Goal: Find specific page/section: Find specific page/section

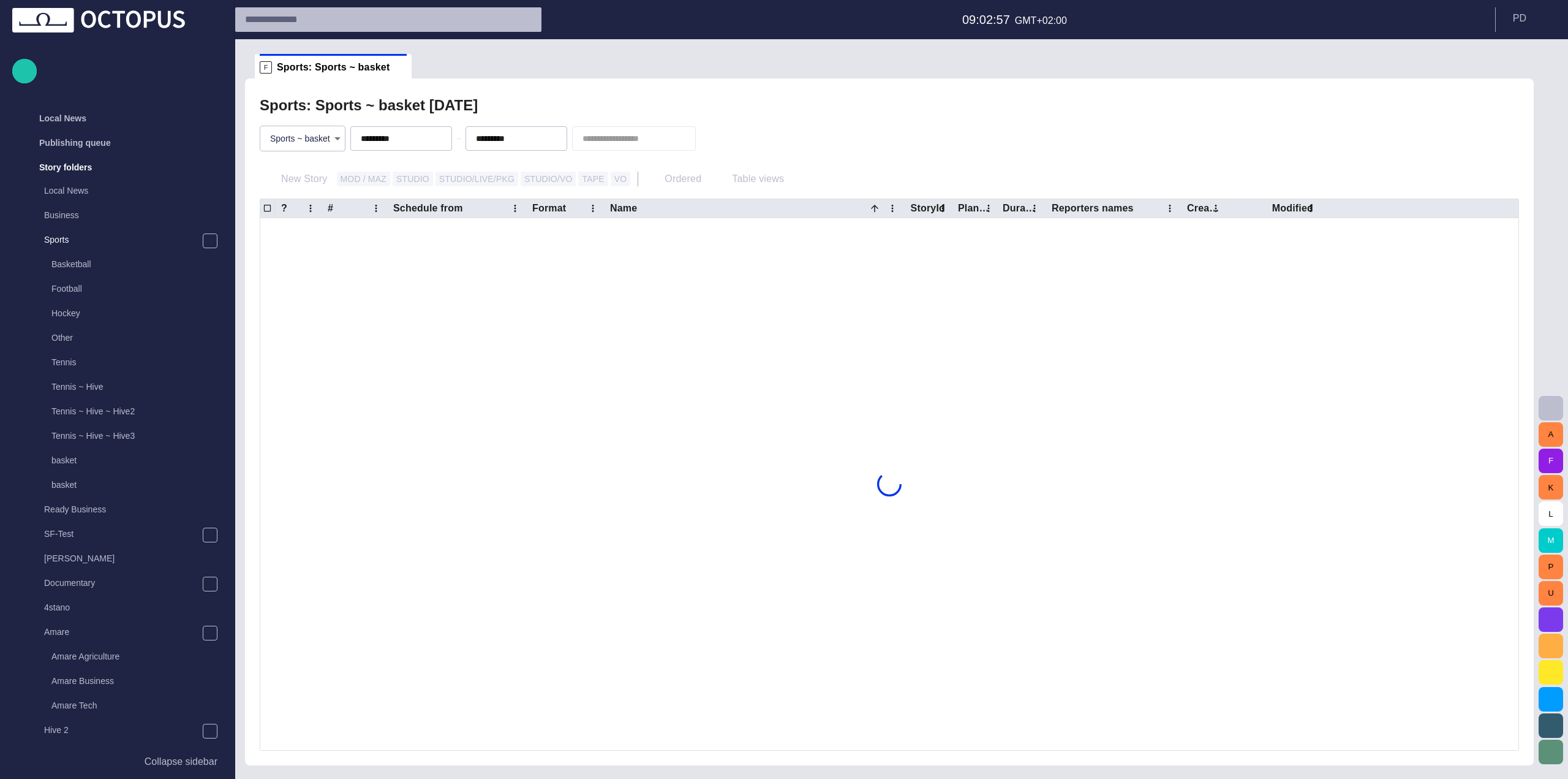
scroll to position [49, 0]
click at [326, 137] on body "**********" at bounding box center [784, 389] width 1568 height 779
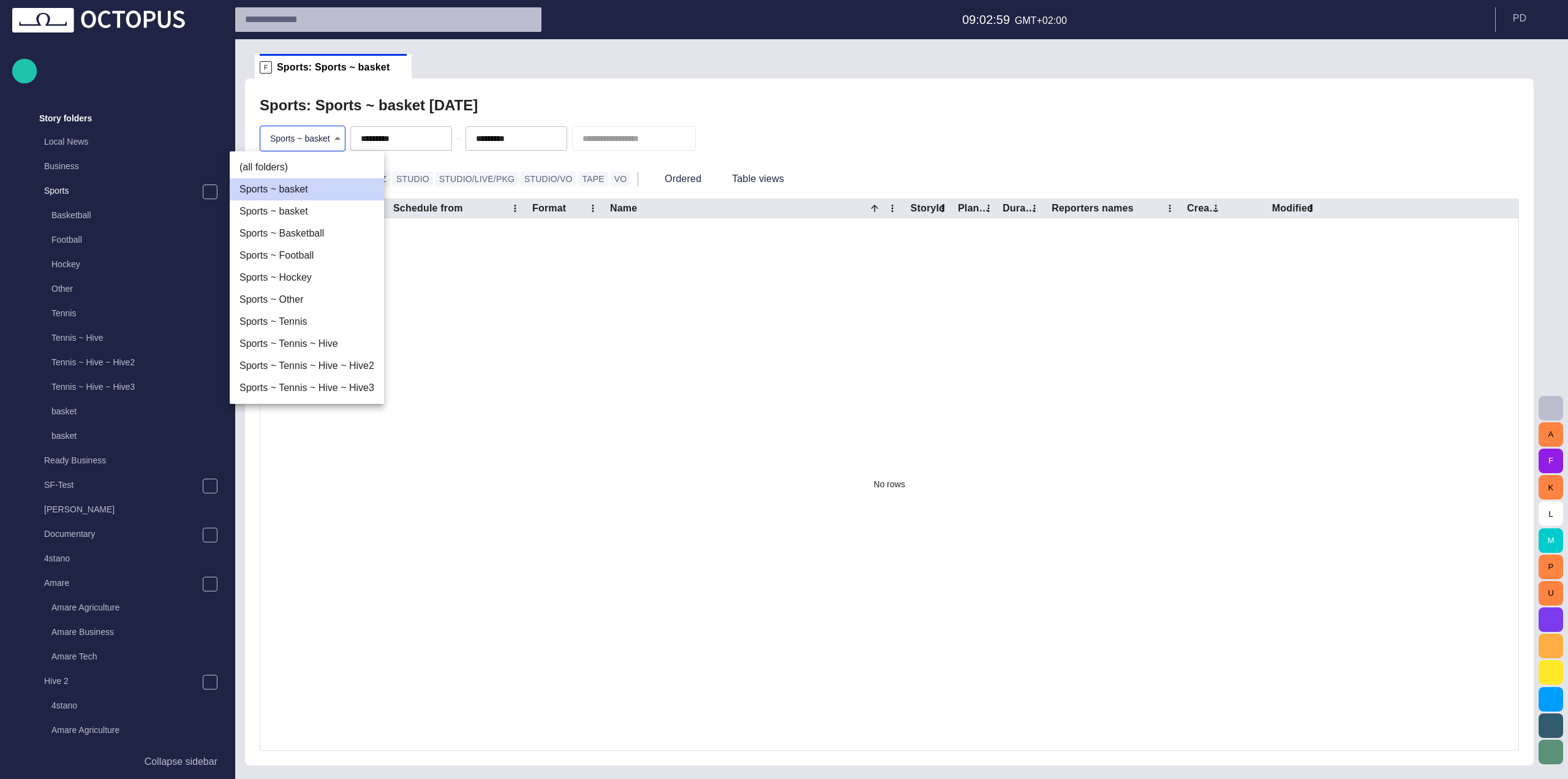
click at [319, 168] on li "(all folders)" at bounding box center [307, 167] width 154 height 22
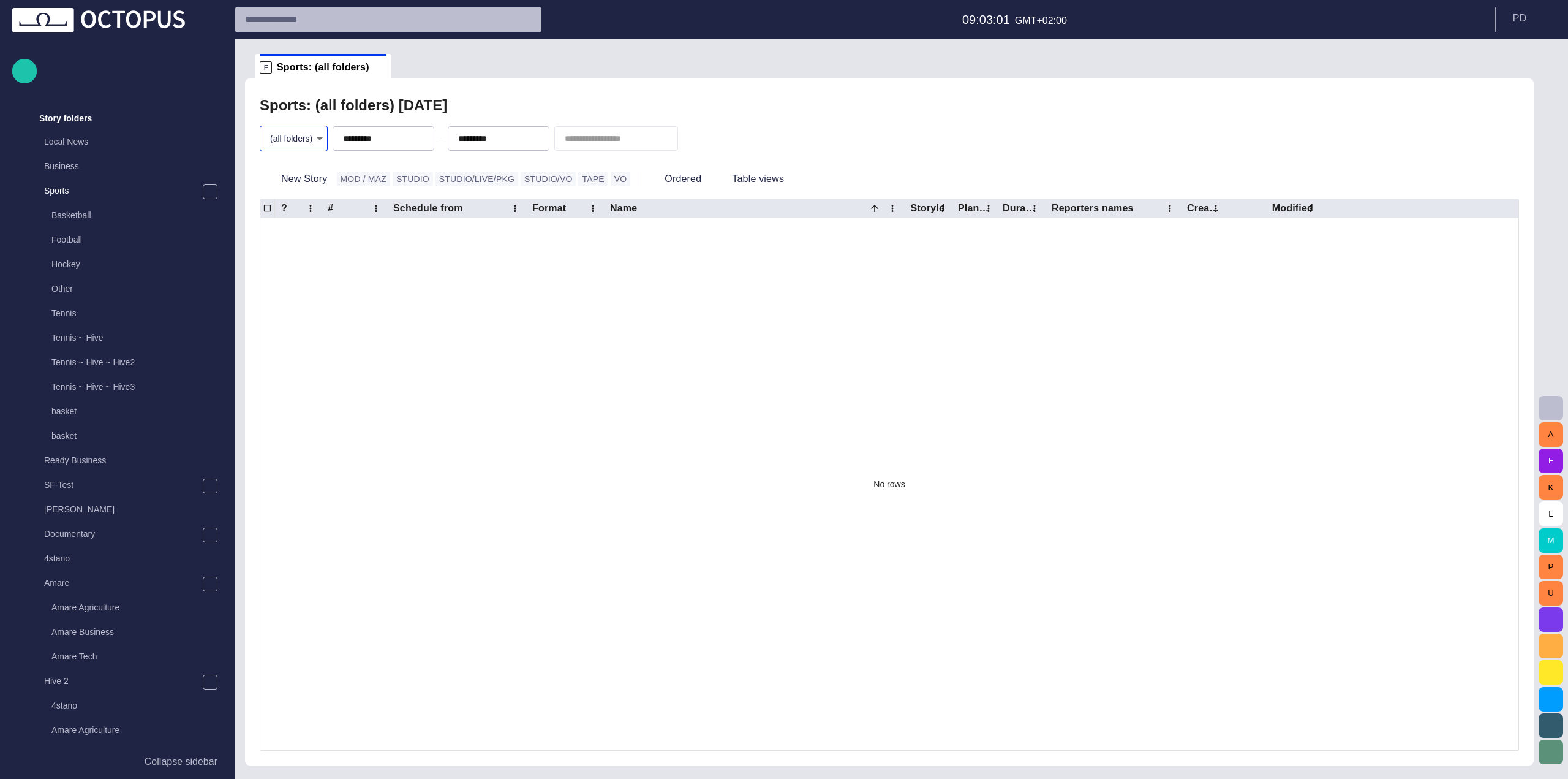
click at [629, 100] on div "Sports: (all folders) [DATE]" at bounding box center [889, 105] width 1259 height 24
click at [302, 136] on body "Story Rundown Local News Publishing queue Story folders Local News Business Spo…" at bounding box center [784, 389] width 1568 height 779
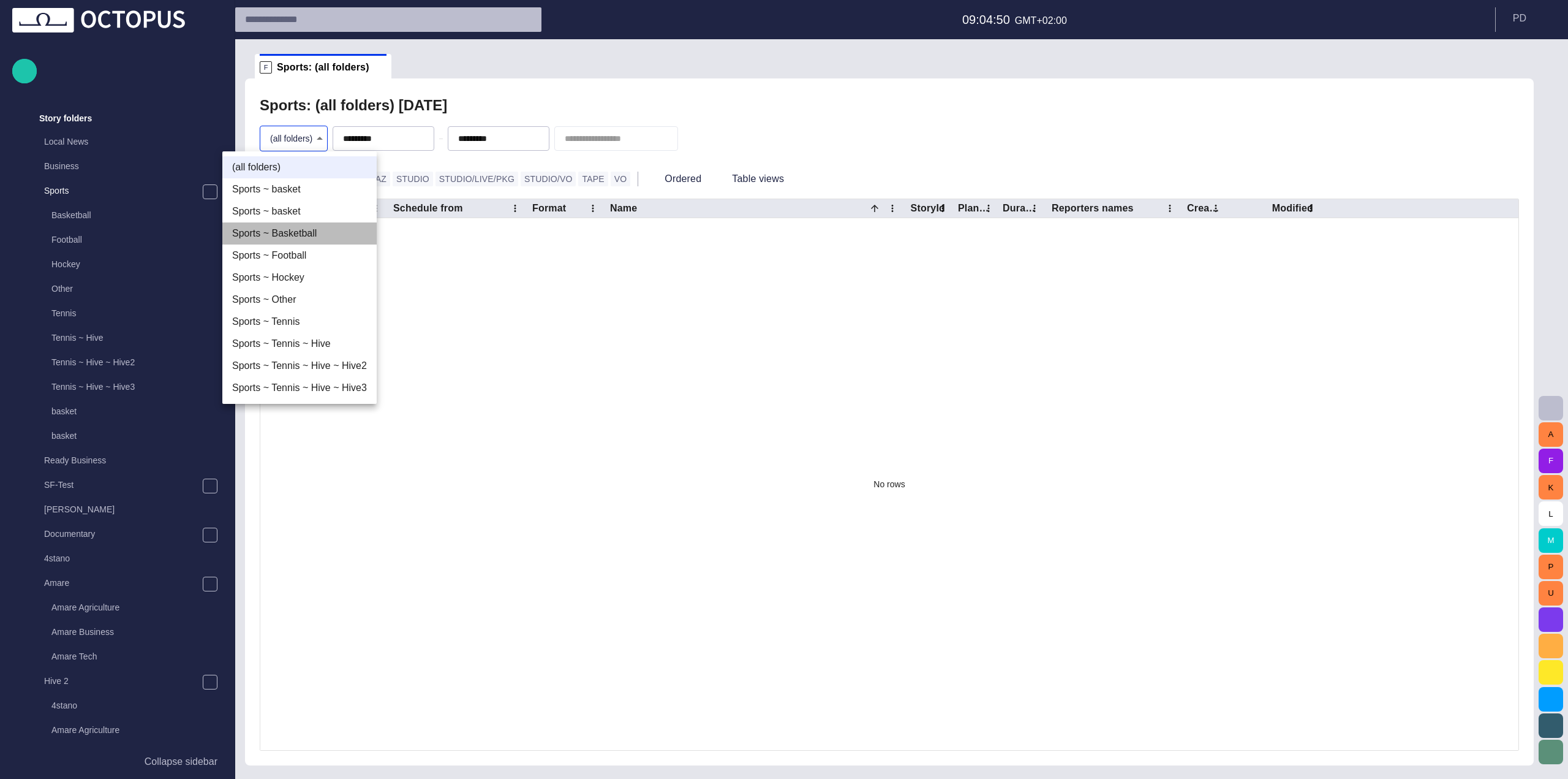
click at [302, 237] on li "Sports ~ Basketball" at bounding box center [300, 234] width 154 height 22
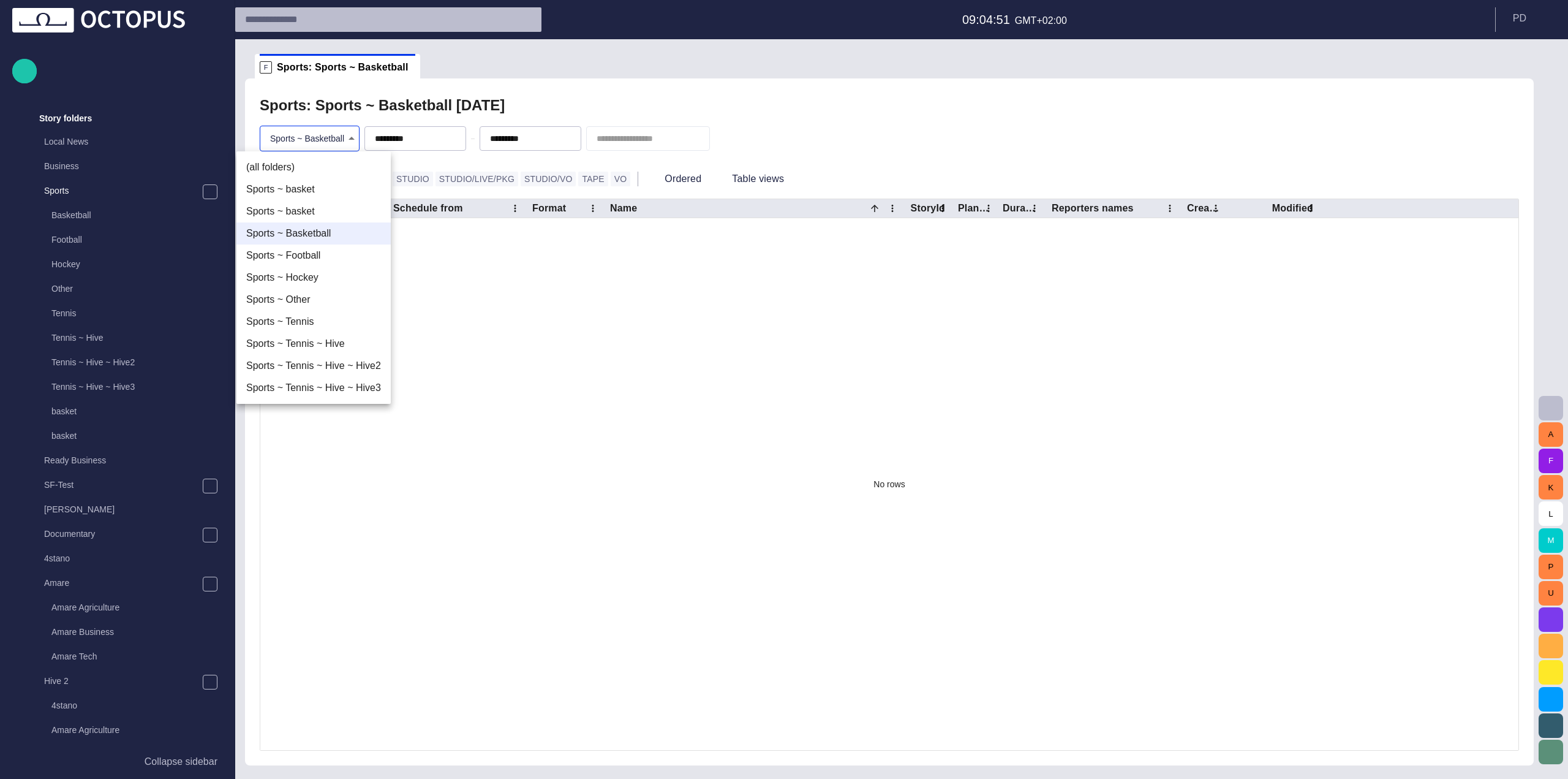
click at [301, 147] on body "Story Rundown Local News Publishing queue Story folders Local News Business Spo…" at bounding box center [784, 389] width 1568 height 779
click at [297, 167] on li "(all folders)" at bounding box center [314, 167] width 154 height 22
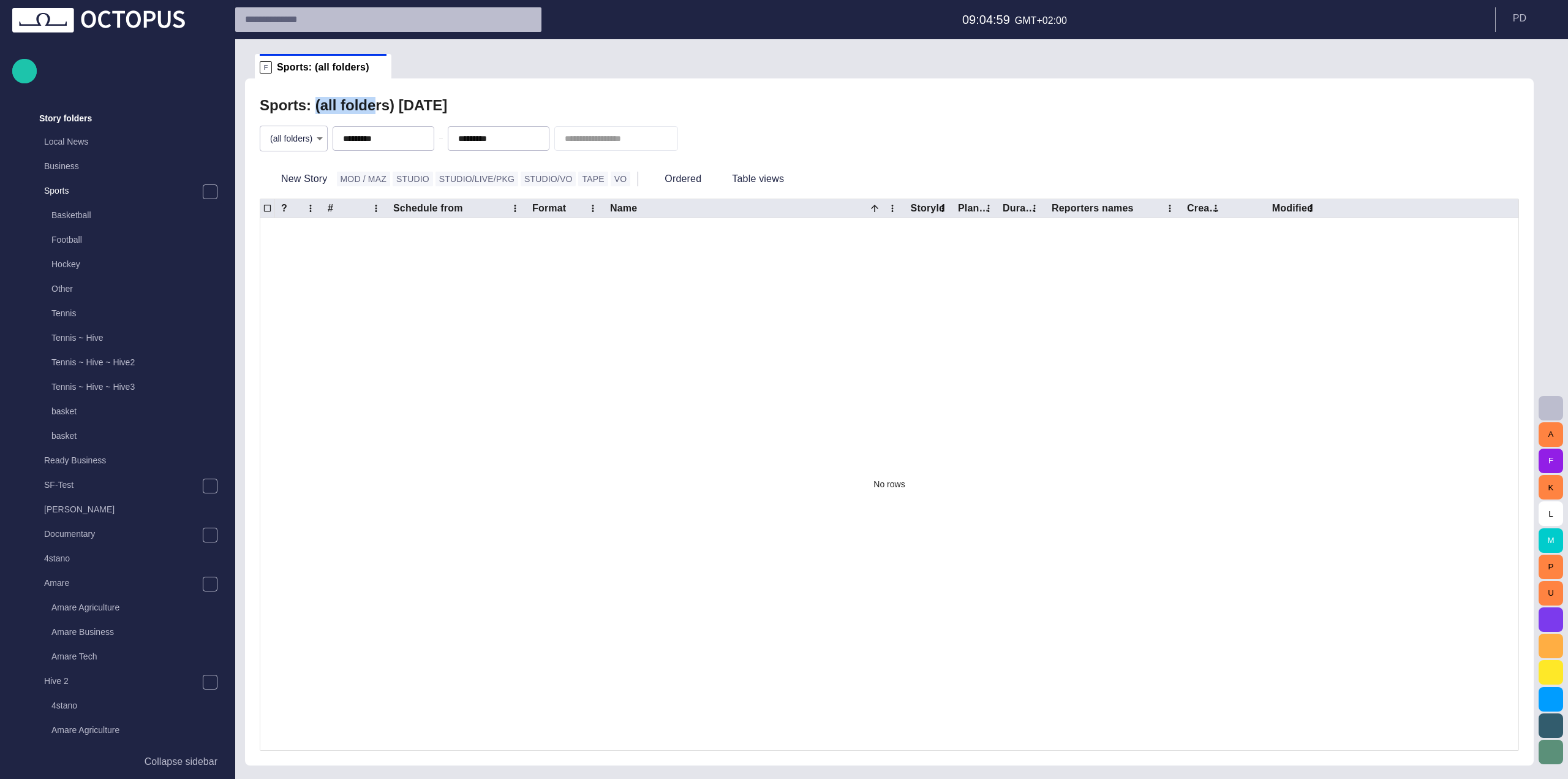
drag, startPoint x: 310, startPoint y: 109, endPoint x: 362, endPoint y: 110, distance: 52.0
click at [362, 110] on h2 "Sports: (all folders) [DATE]" at bounding box center [353, 105] width 187 height 17
click at [520, 117] on div "Sports: (all folders) [DATE]" at bounding box center [889, 105] width 1259 height 24
drag, startPoint x: 532, startPoint y: 116, endPoint x: 254, endPoint y: 107, distance: 278.1
click at [254, 107] on div "Sports: (all folders) [DATE] (all folders) * ********* ********* New Story MOD …" at bounding box center [889, 422] width 1289 height 687
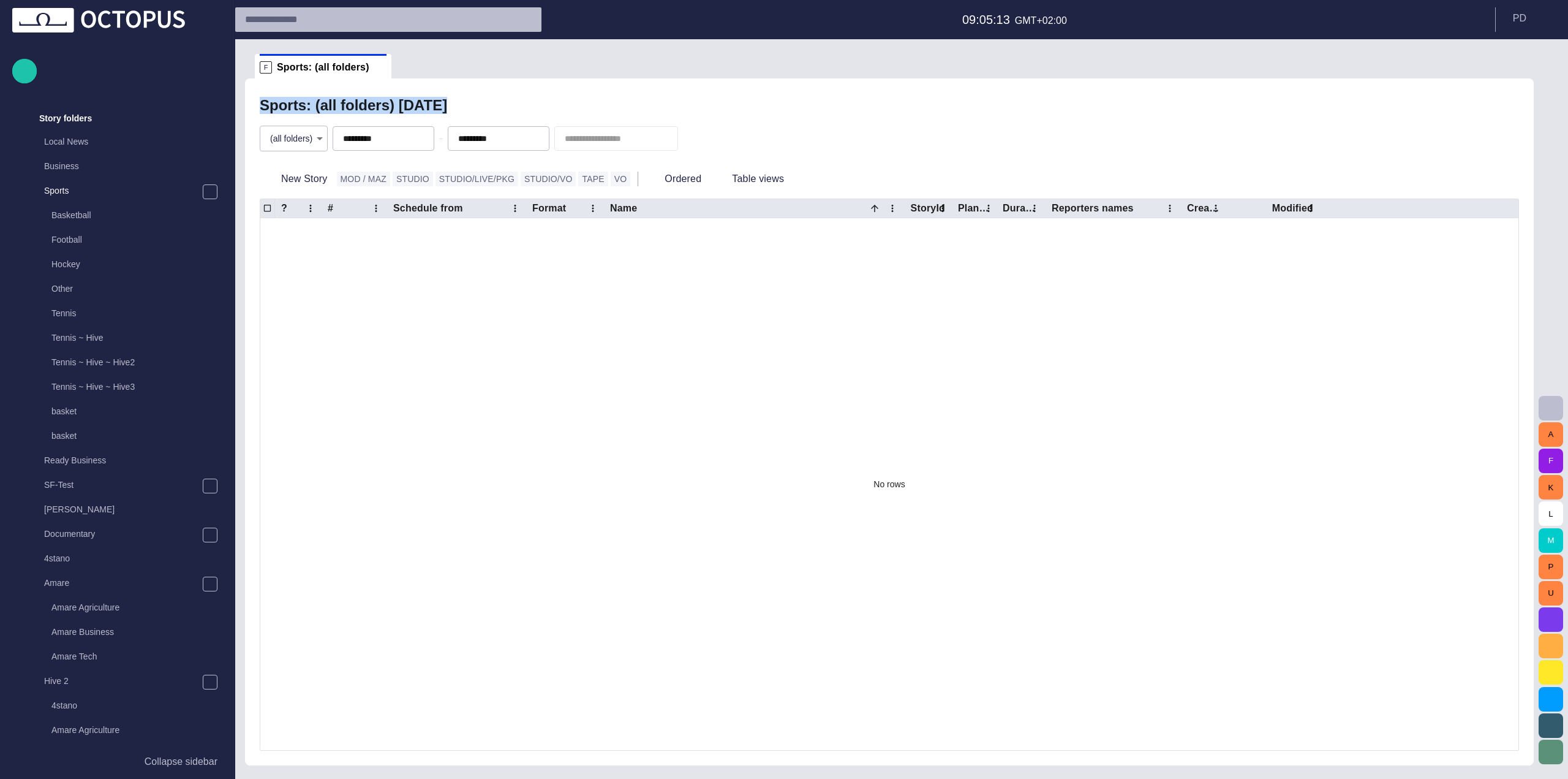
click at [254, 107] on div "Sports: (all folders) [DATE] (all folders) * ********* ********* New Story MOD …" at bounding box center [889, 422] width 1289 height 687
drag, startPoint x: 258, startPoint y: 107, endPoint x: 406, endPoint y: 107, distance: 148.0
click at [406, 107] on div "Sports: (all folders) [DATE] (all folders) * ********* ********* New Story MOD …" at bounding box center [890, 422] width 1269 height 658
click at [406, 107] on h2 "Sports: (all folders) [DATE]" at bounding box center [353, 105] width 187 height 17
drag, startPoint x: 305, startPoint y: 103, endPoint x: 391, endPoint y: 108, distance: 86.1
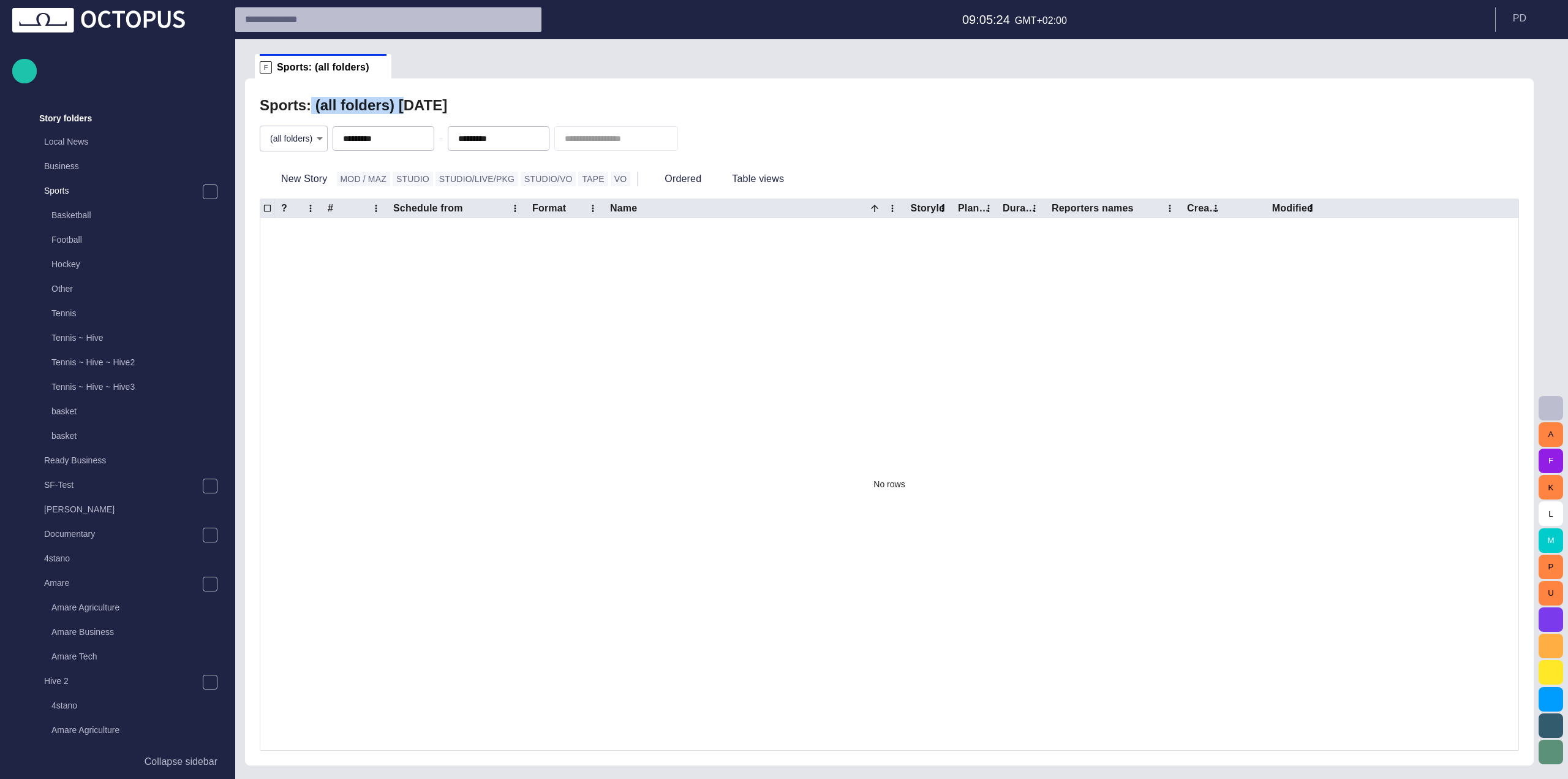
click at [391, 108] on h2 "Sports: (all folders) [DATE]" at bounding box center [353, 105] width 187 height 17
drag, startPoint x: 307, startPoint y: 109, endPoint x: 384, endPoint y: 108, distance: 77.0
click at [384, 108] on h2 "Sports: (all folders) [DATE]" at bounding box center [353, 105] width 187 height 17
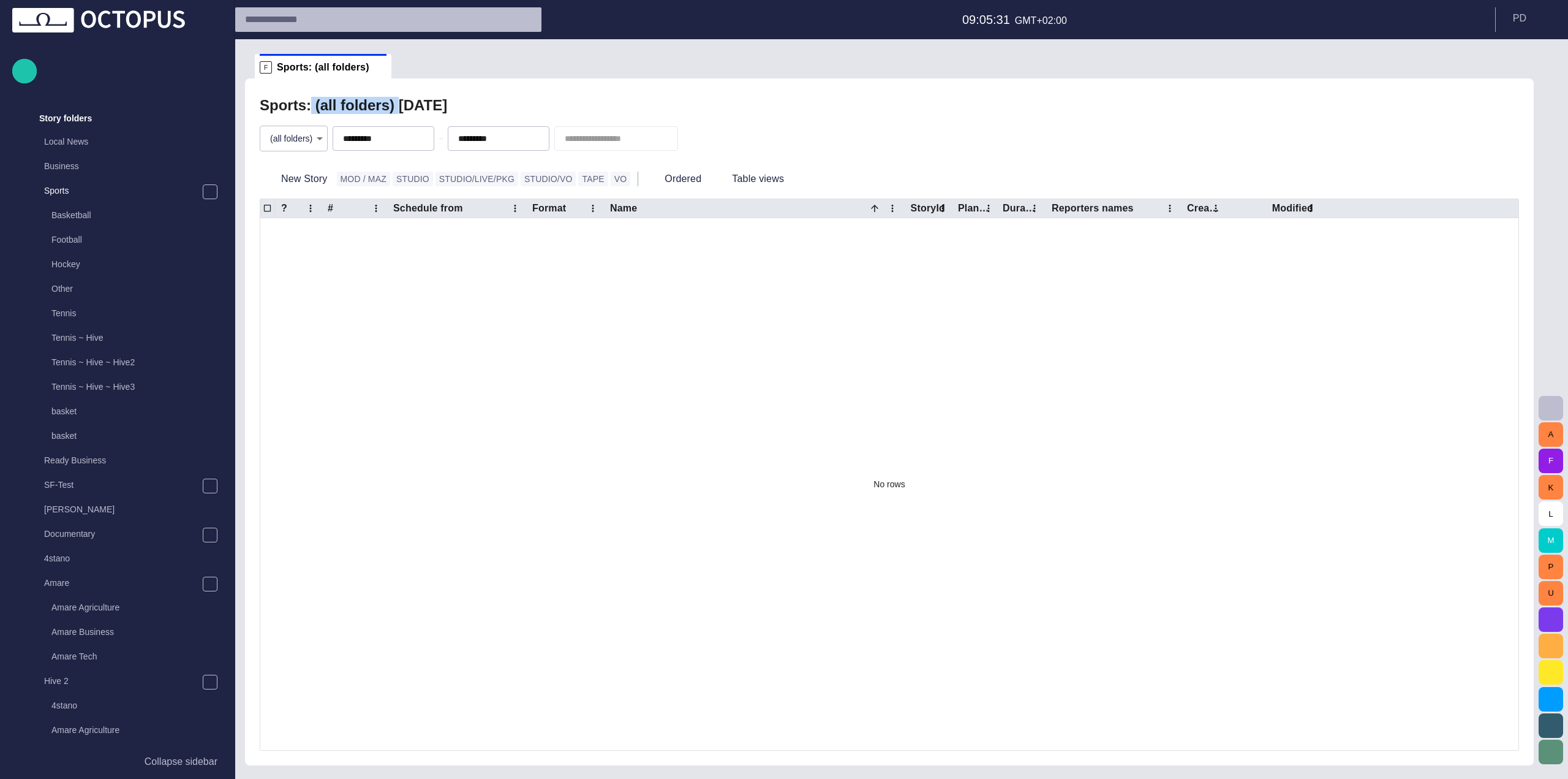
drag, startPoint x: 384, startPoint y: 108, endPoint x: 305, endPoint y: 103, distance: 79.2
click at [305, 103] on h2 "Sports: (all folders) [DATE]" at bounding box center [353, 105] width 187 height 17
click at [487, 91] on div "Sports: (all folders) [DATE] (all folders) * ********* ********* New Story MOD …" at bounding box center [889, 422] width 1289 height 687
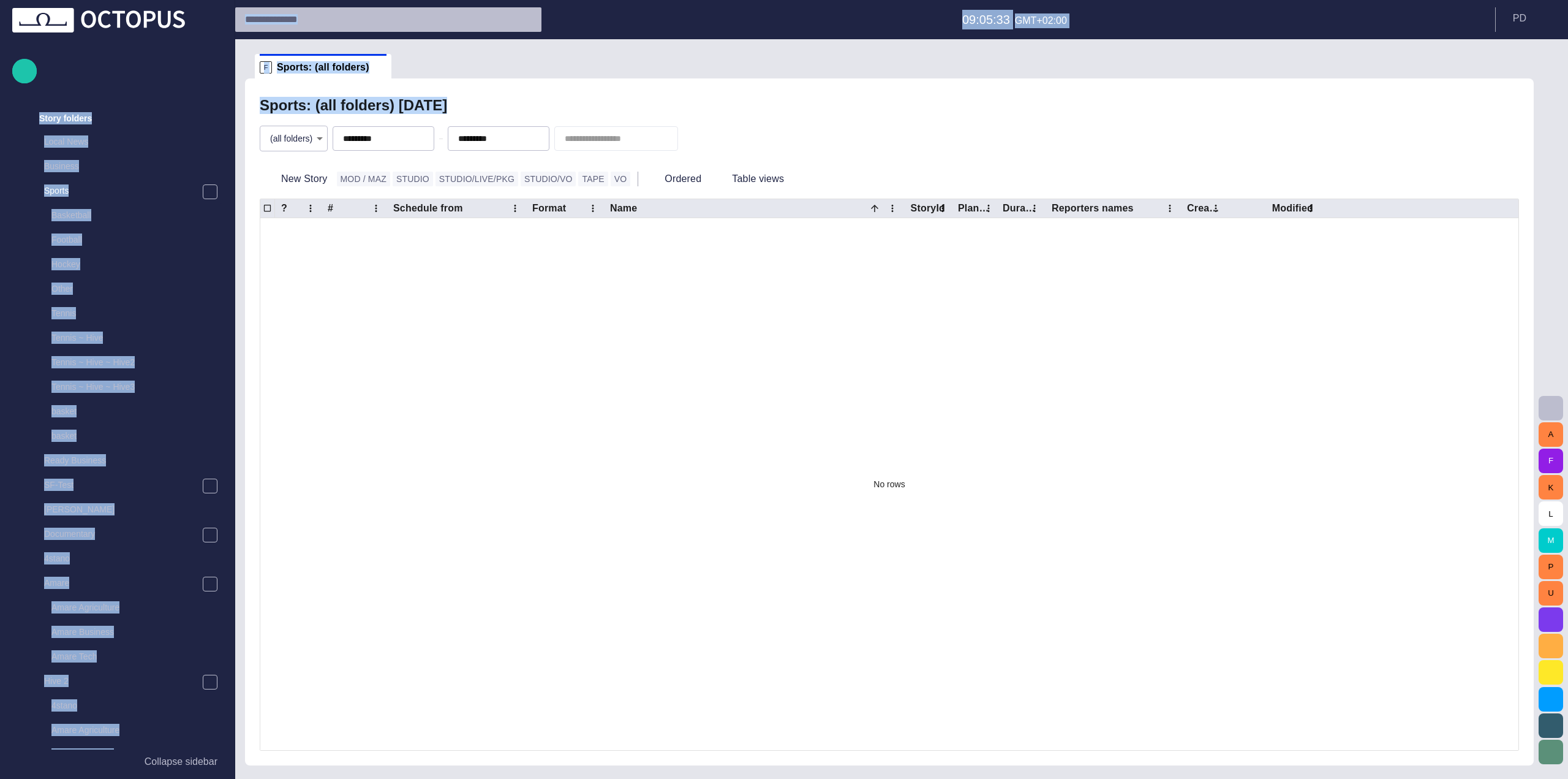
drag, startPoint x: 498, startPoint y: 113, endPoint x: 221, endPoint y: 101, distance: 277.3
click at [221, 101] on div "Story Rundown Local News Publishing queue Story folders Local News Business Spo…" at bounding box center [784, 389] width 1568 height 779
click at [281, 106] on h2 "Sports: (all folders) [DATE]" at bounding box center [353, 105] width 187 height 17
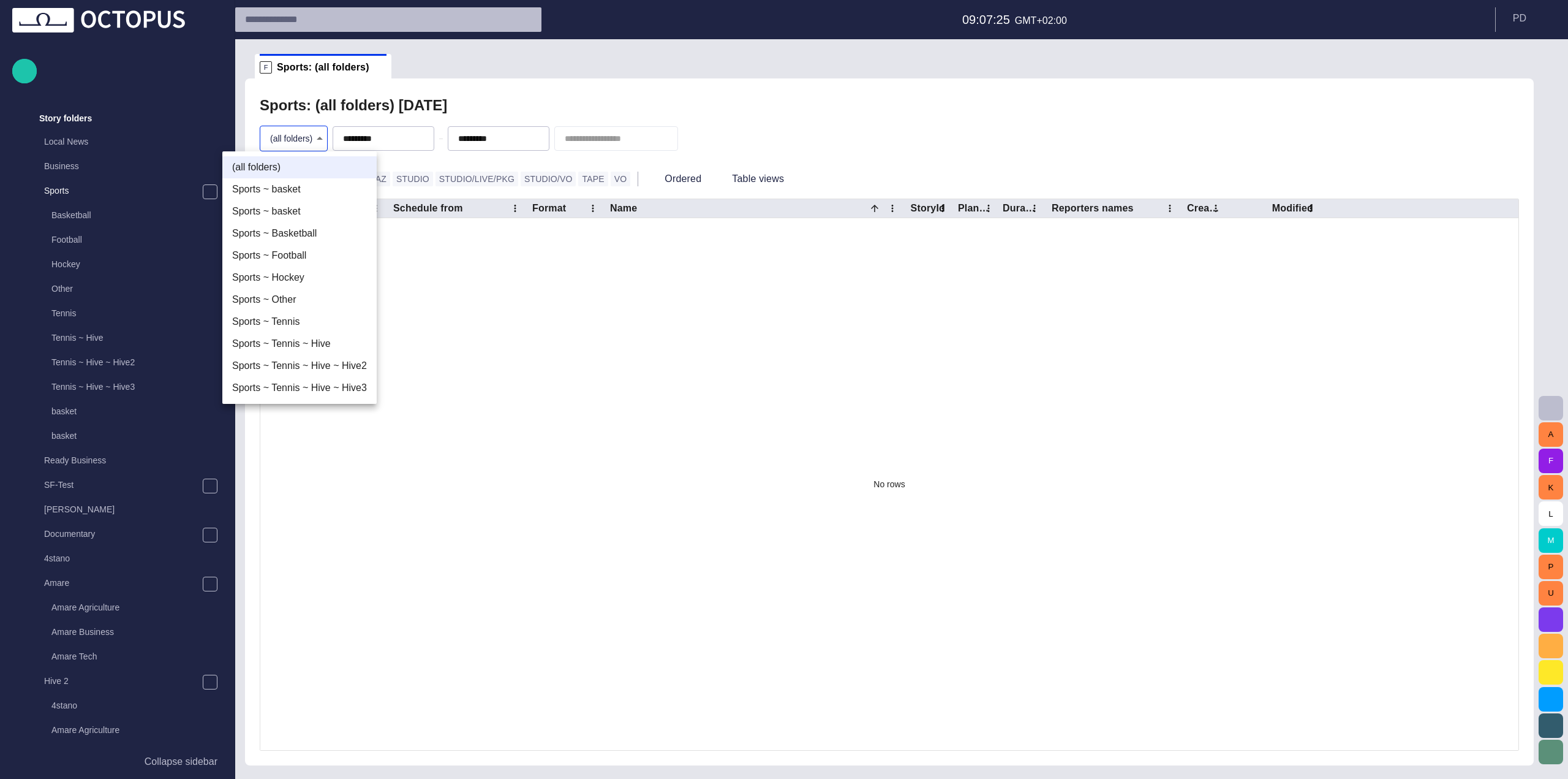
click at [301, 138] on body "Story Rundown Local News Publishing queue Story folders Local News Business Spo…" at bounding box center [784, 389] width 1568 height 779
click at [495, 74] on div at bounding box center [784, 389] width 1568 height 779
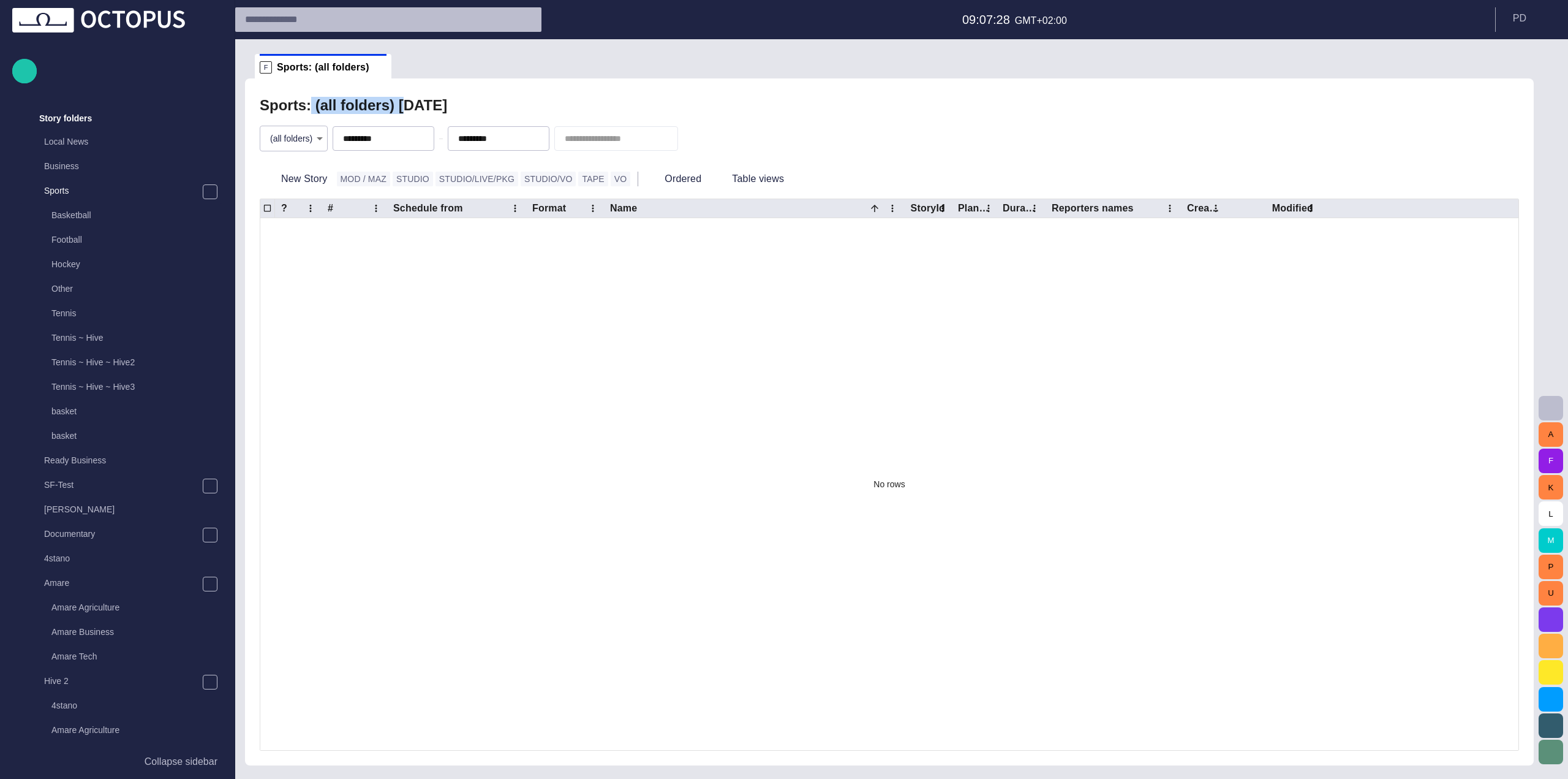
drag, startPoint x: 306, startPoint y: 104, endPoint x: 390, endPoint y: 107, distance: 84.1
click at [390, 107] on h2 "Sports: (all folders) [DATE]" at bounding box center [353, 105] width 187 height 17
click at [384, 108] on h2 "Sports: (all folders) [DATE]" at bounding box center [353, 105] width 187 height 17
drag, startPoint x: 378, startPoint y: 107, endPoint x: 311, endPoint y: 110, distance: 67.1
click at [311, 110] on h2 "Sports: (all folders) [DATE]" at bounding box center [353, 105] width 187 height 17
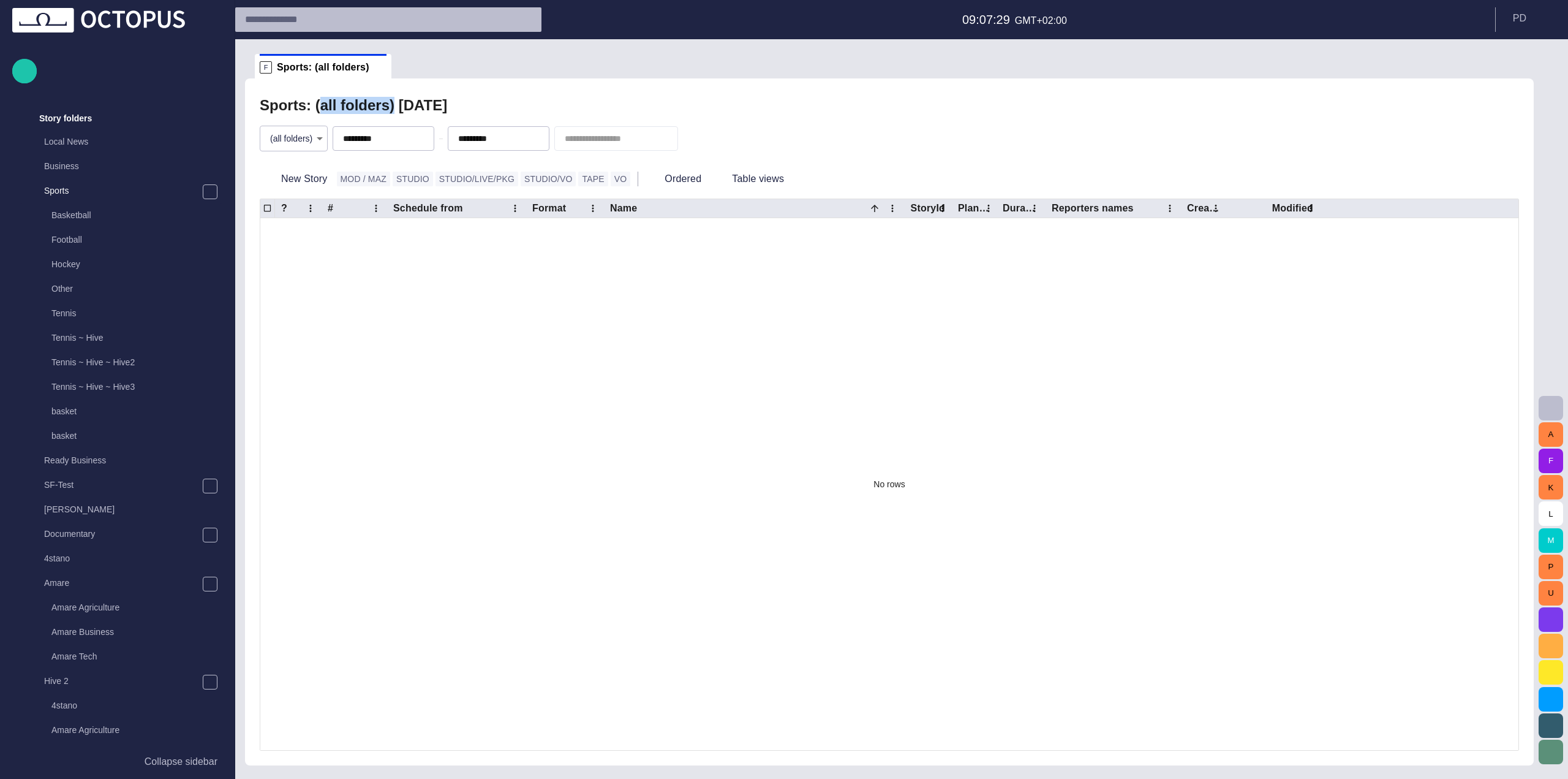
click at [318, 110] on h2 "Sports: (all folders) [DATE]" at bounding box center [353, 105] width 187 height 17
click at [566, 109] on div "Sports: (all folders) [DATE]" at bounding box center [889, 105] width 1259 height 24
drag, startPoint x: 378, startPoint y: 108, endPoint x: 308, endPoint y: 107, distance: 70.0
click at [308, 107] on h2 "Sports: (all folders) [DATE]" at bounding box center [353, 105] width 187 height 17
click at [758, 90] on div "Sports: (all folders) [DATE] (all folders) * ********* ********* New Story MOD …" at bounding box center [889, 422] width 1289 height 687
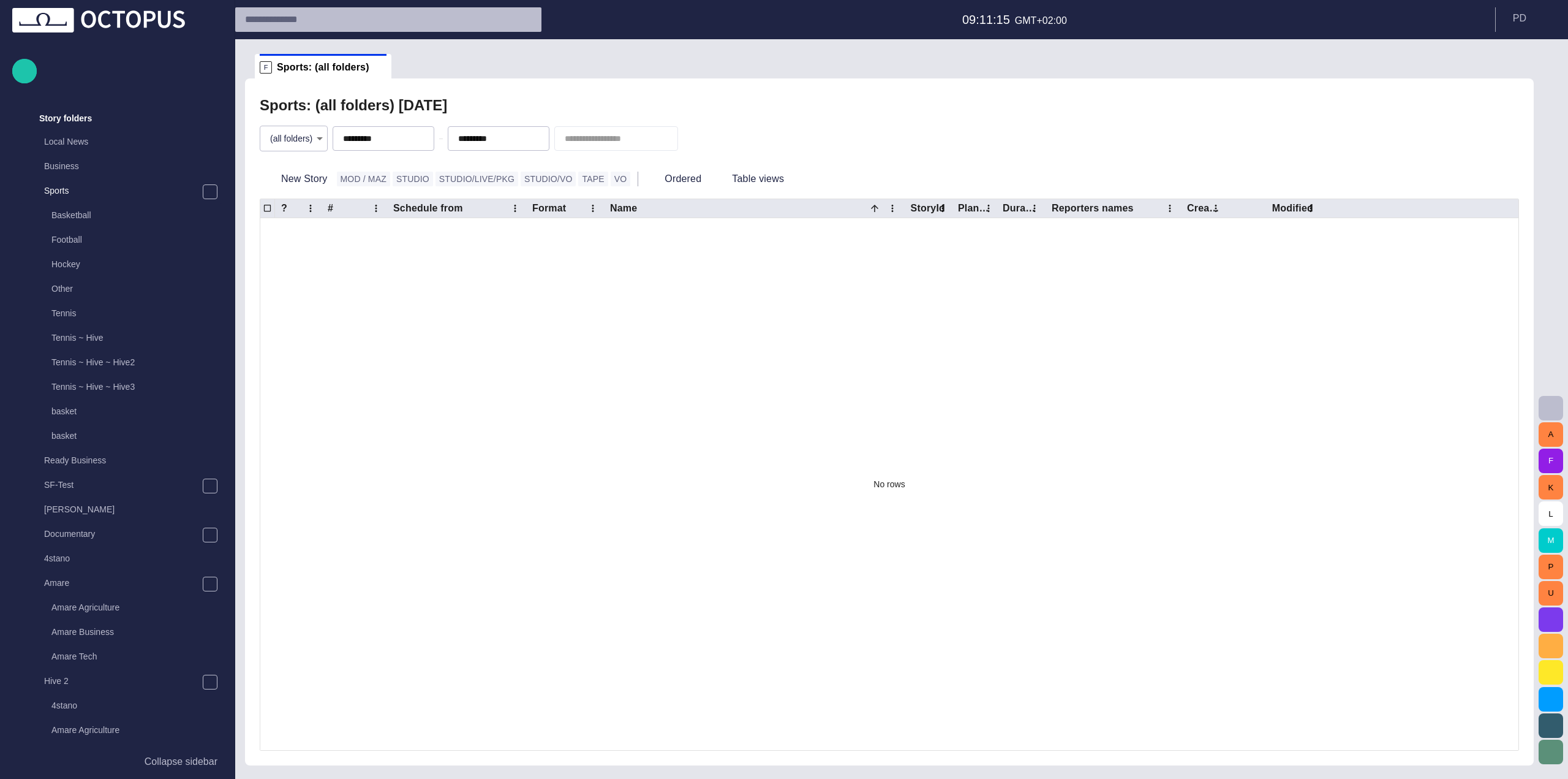
click at [311, 142] on body "Story Rundown Local News Publishing queue Story folders Local News Business Spo…" at bounding box center [784, 389] width 1568 height 779
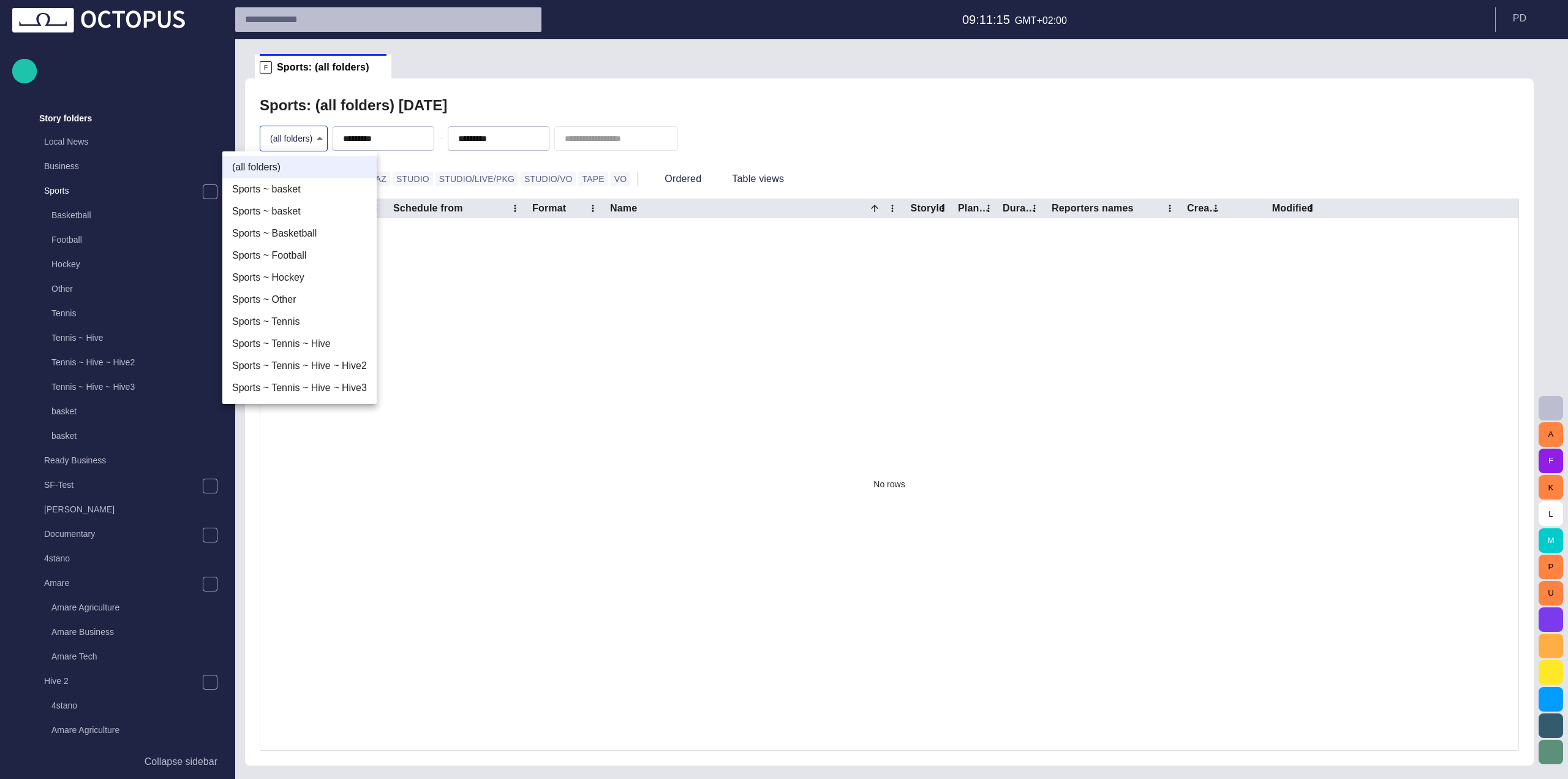
click at [301, 186] on li "Sports ~ basket" at bounding box center [300, 189] width 154 height 22
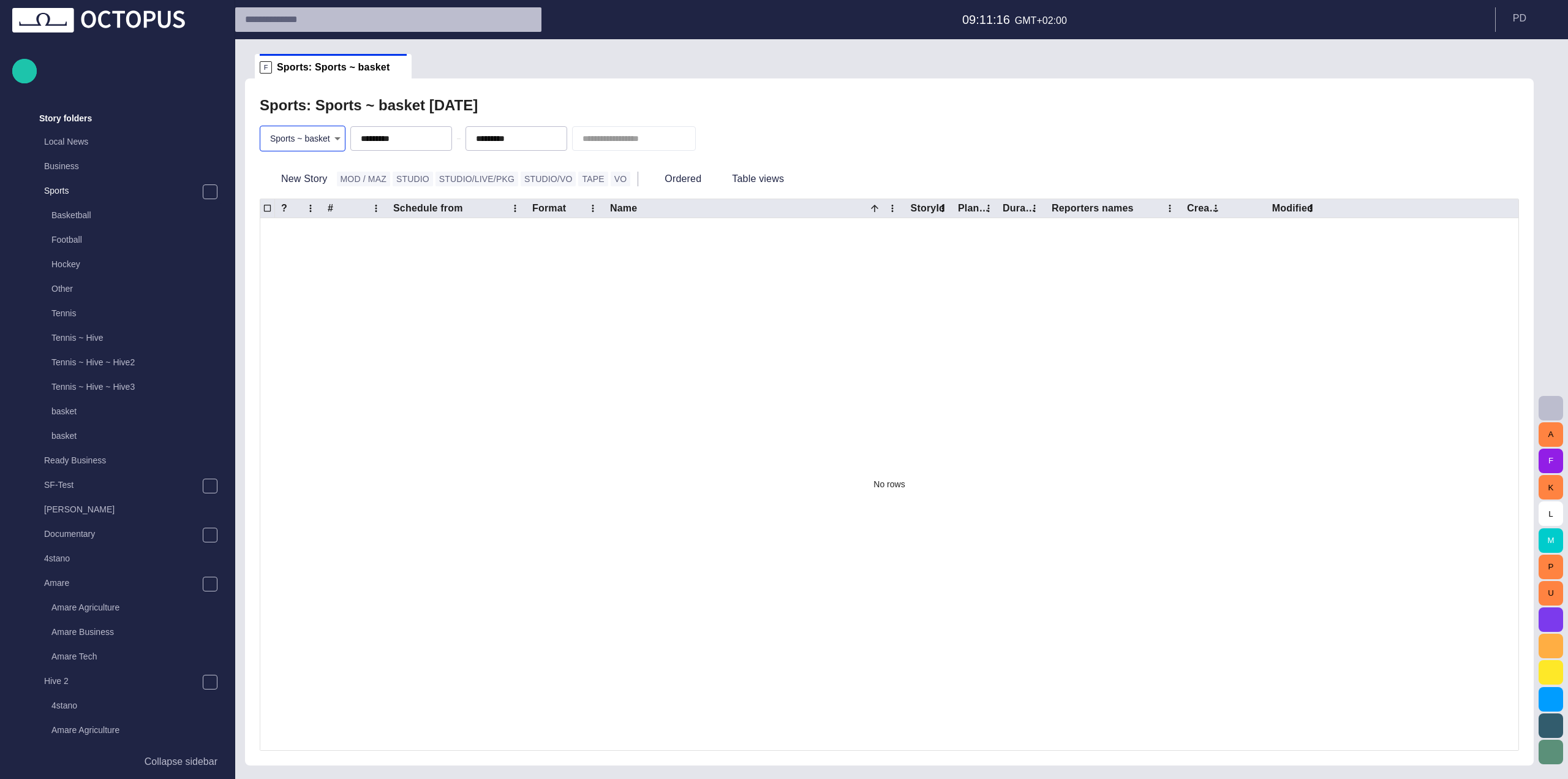
click at [297, 138] on body "**********" at bounding box center [784, 389] width 1568 height 779
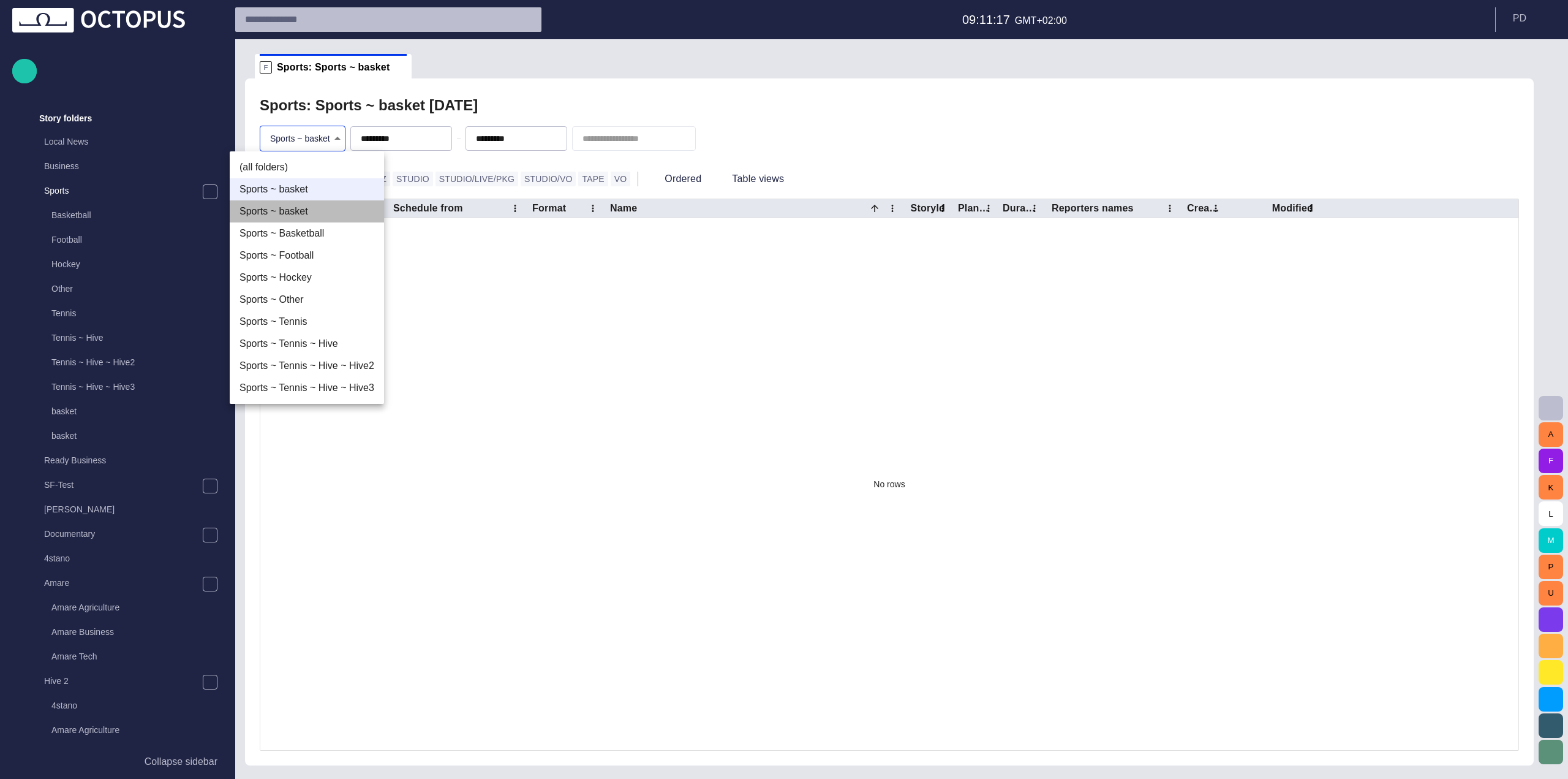
click at [315, 209] on li "Sports ~ basket" at bounding box center [307, 211] width 154 height 22
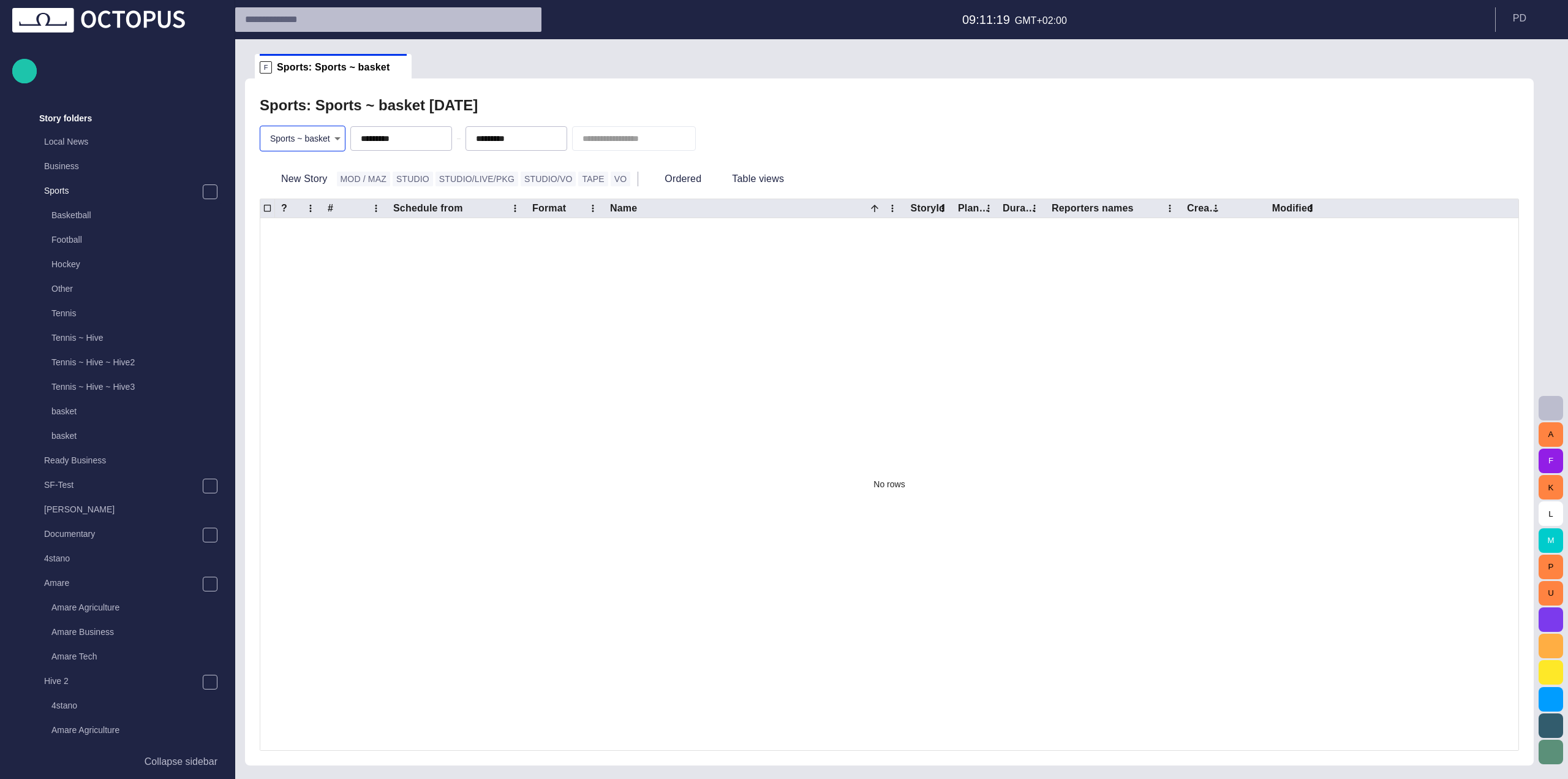
click at [305, 130] on body "**********" at bounding box center [784, 389] width 1568 height 779
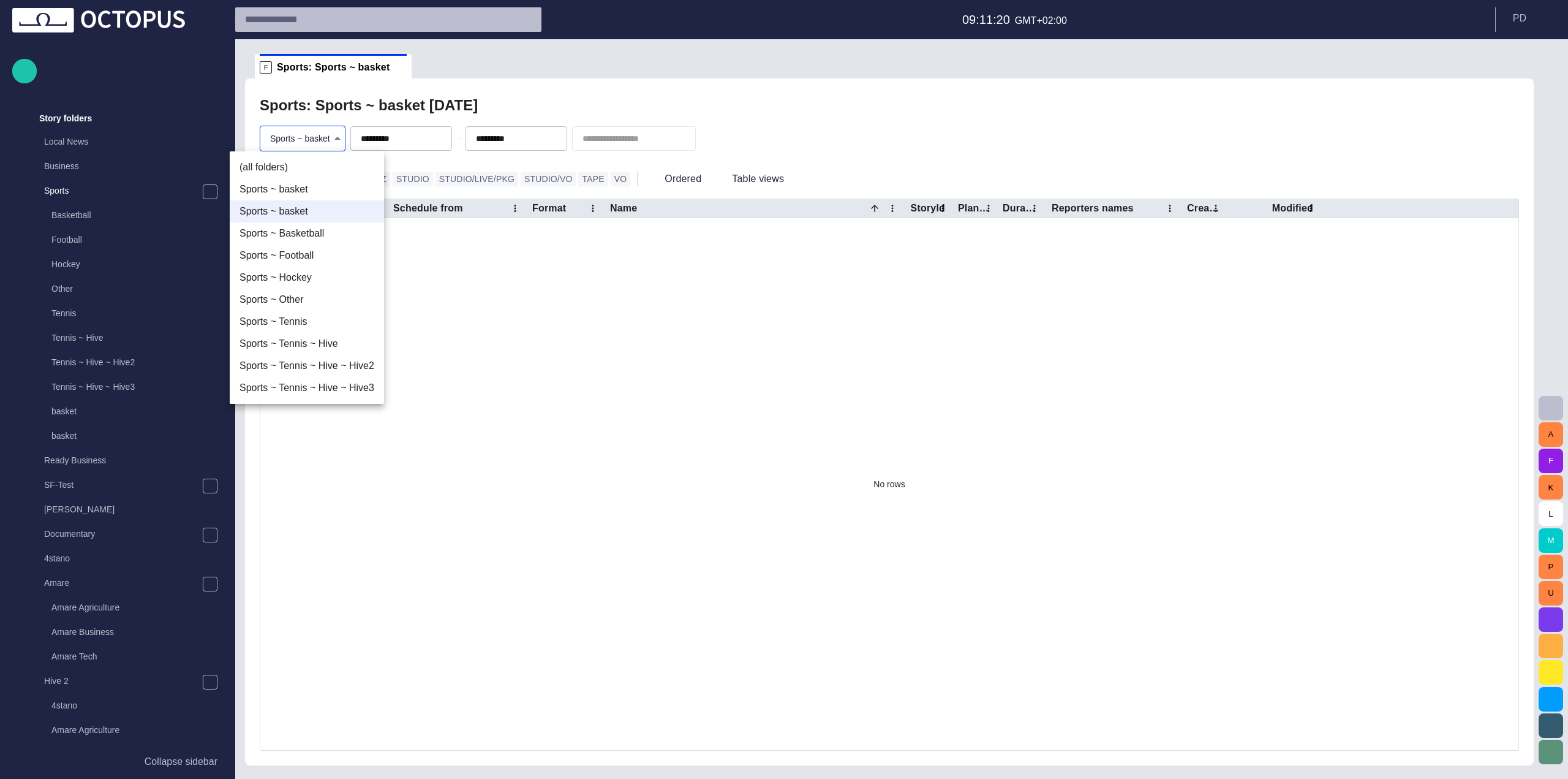
click at [303, 167] on li "(all folders)" at bounding box center [307, 167] width 154 height 22
type input "*"
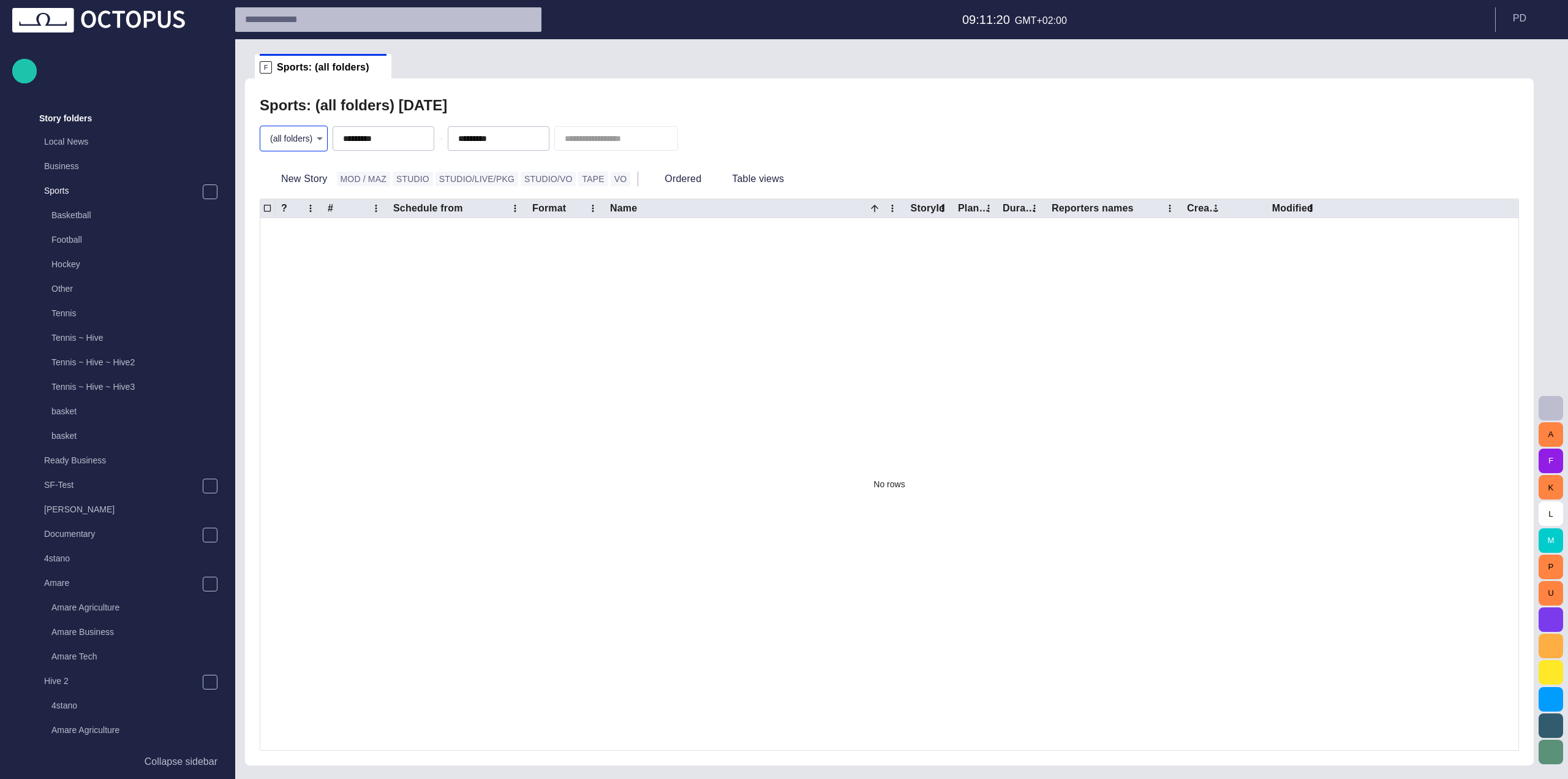
drag, startPoint x: 323, startPoint y: 107, endPoint x: 315, endPoint y: 107, distance: 8.0
click at [319, 107] on h2 "Sports: (all folders) [DATE]" at bounding box center [353, 105] width 187 height 17
click at [312, 107] on h2 "Sports: (all folders) [DATE]" at bounding box center [353, 105] width 187 height 17
drag, startPoint x: 308, startPoint y: 107, endPoint x: 388, endPoint y: 107, distance: 80.0
click at [388, 107] on h2 "Sports: (all folders) [DATE]" at bounding box center [353, 105] width 187 height 17
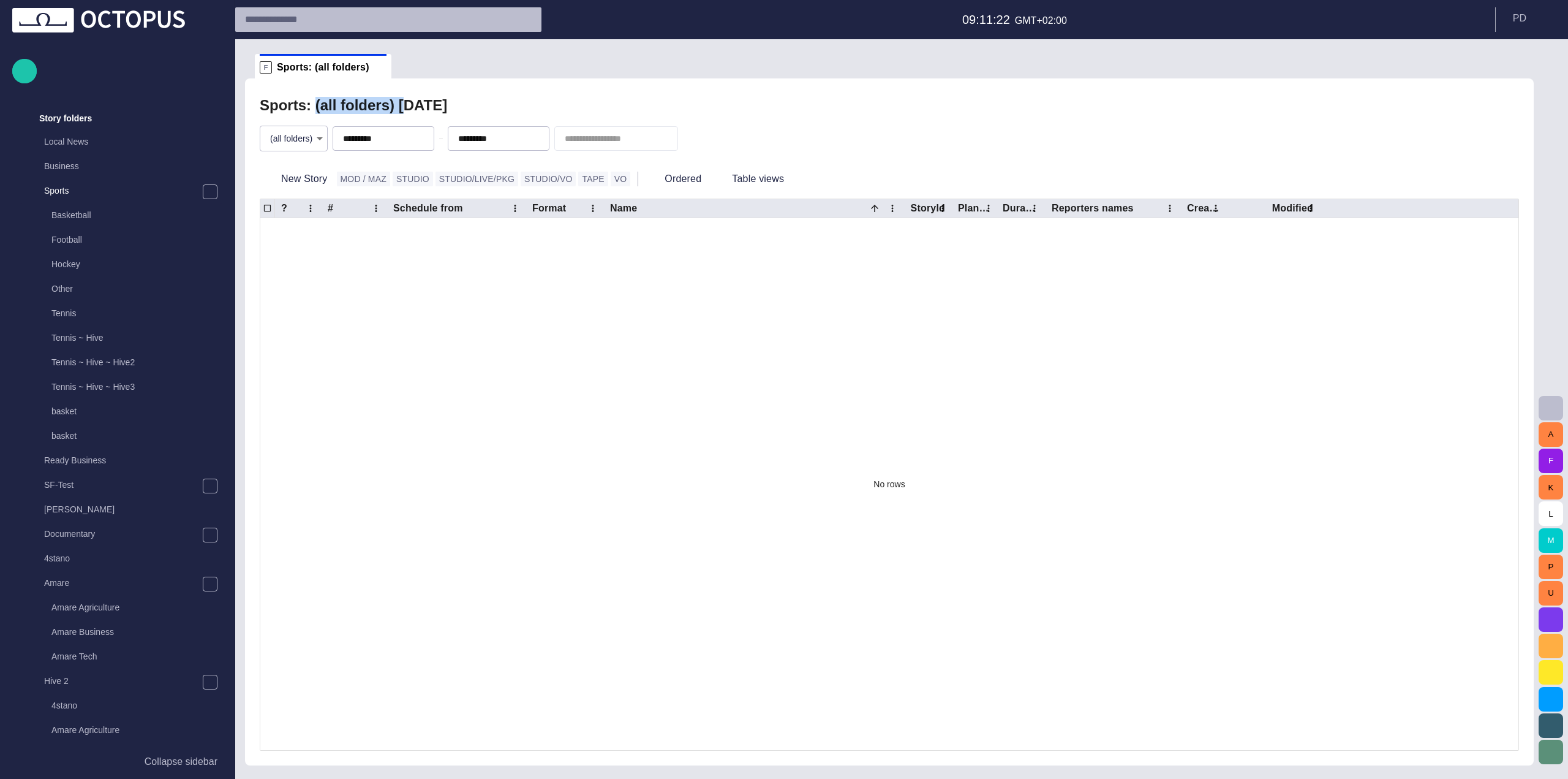
click at [378, 107] on h2 "Sports: (all folders) [DATE]" at bounding box center [353, 105] width 187 height 17
drag, startPoint x: 298, startPoint y: 104, endPoint x: 372, endPoint y: 107, distance: 74.1
click at [372, 107] on h2 "Sports: (all folders) [DATE]" at bounding box center [353, 105] width 187 height 17
click at [372, 110] on h2 "Sports: (all folders) [DATE]" at bounding box center [353, 105] width 187 height 17
